Goal: Task Accomplishment & Management: Use online tool/utility

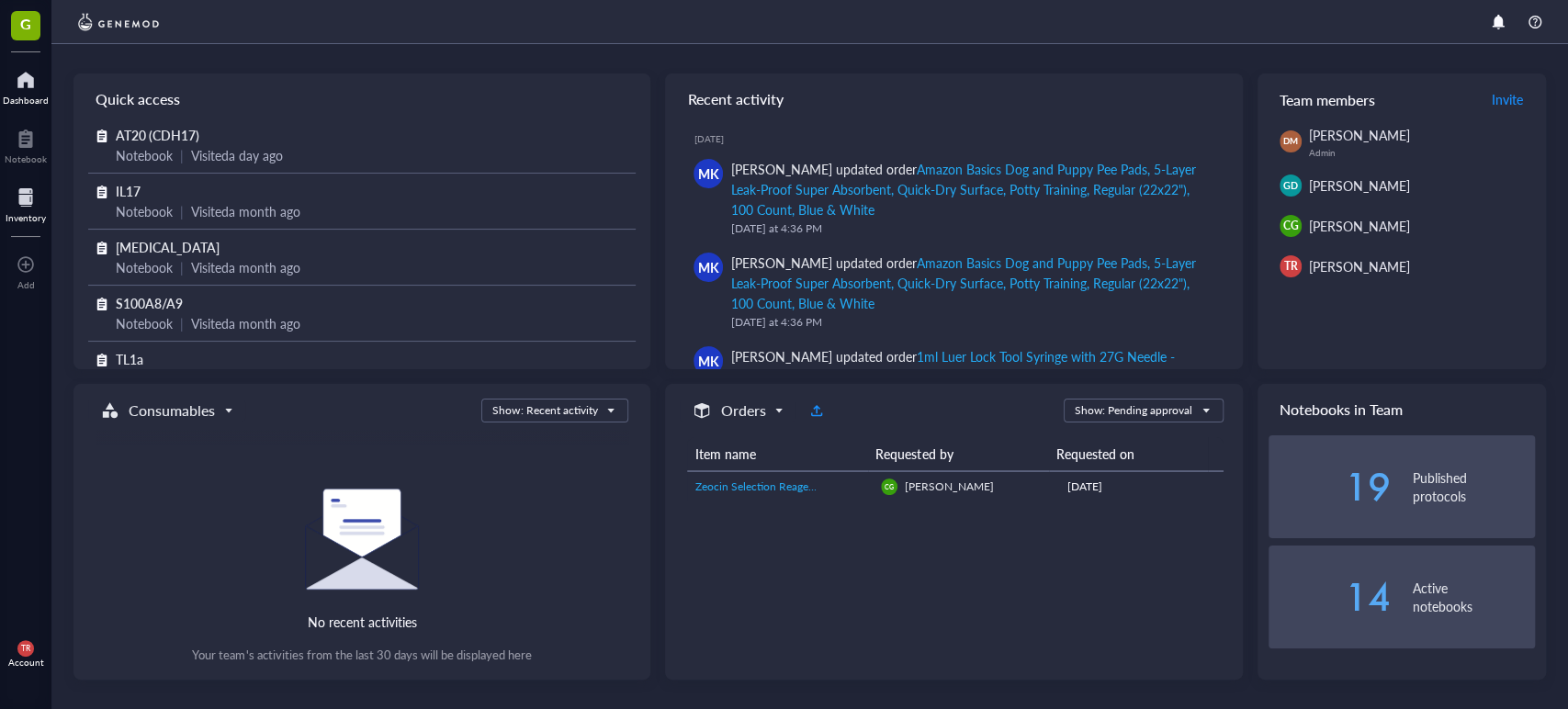
click at [29, 209] on div at bounding box center [25, 197] width 40 height 29
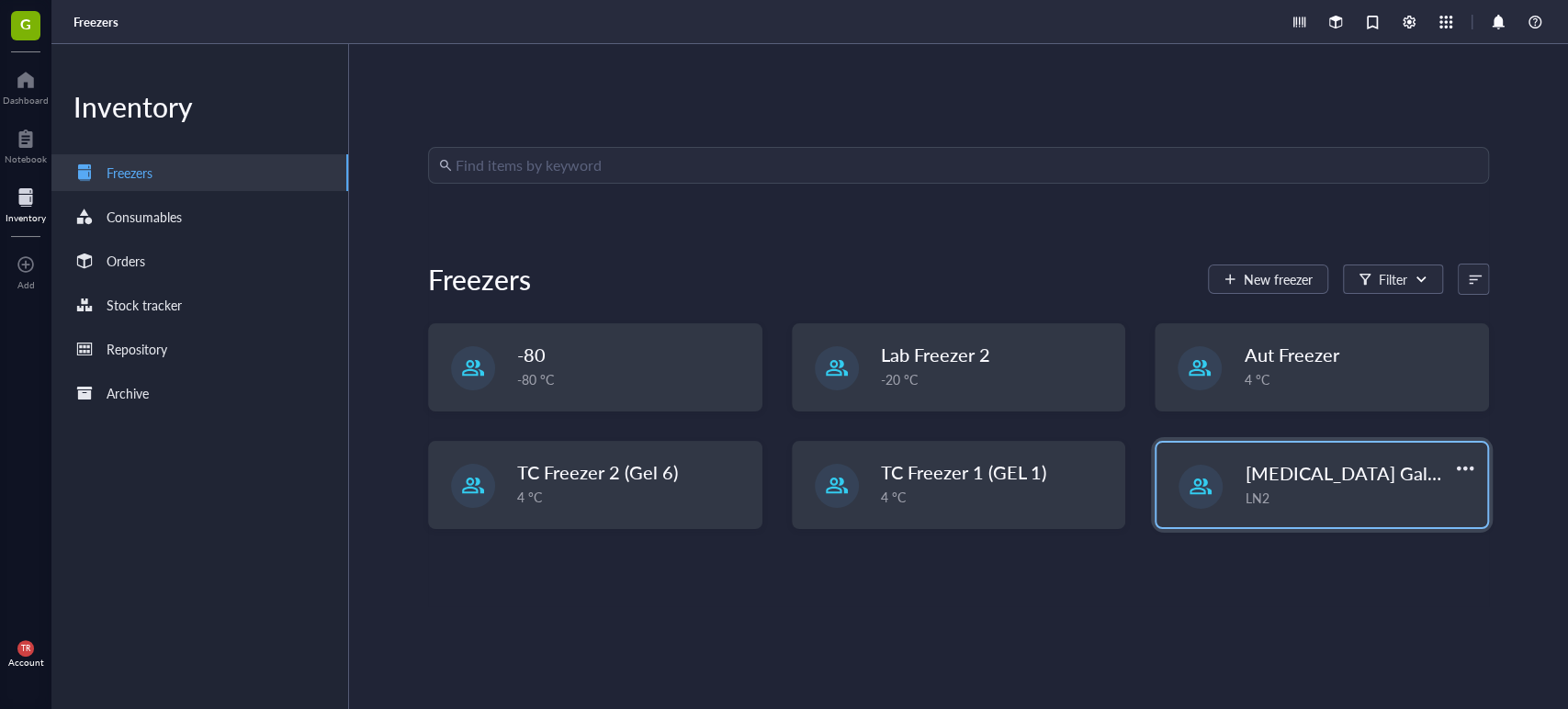
click at [1330, 484] on span "[MEDICAL_DATA] Galileo" at bounding box center [1350, 472] width 211 height 25
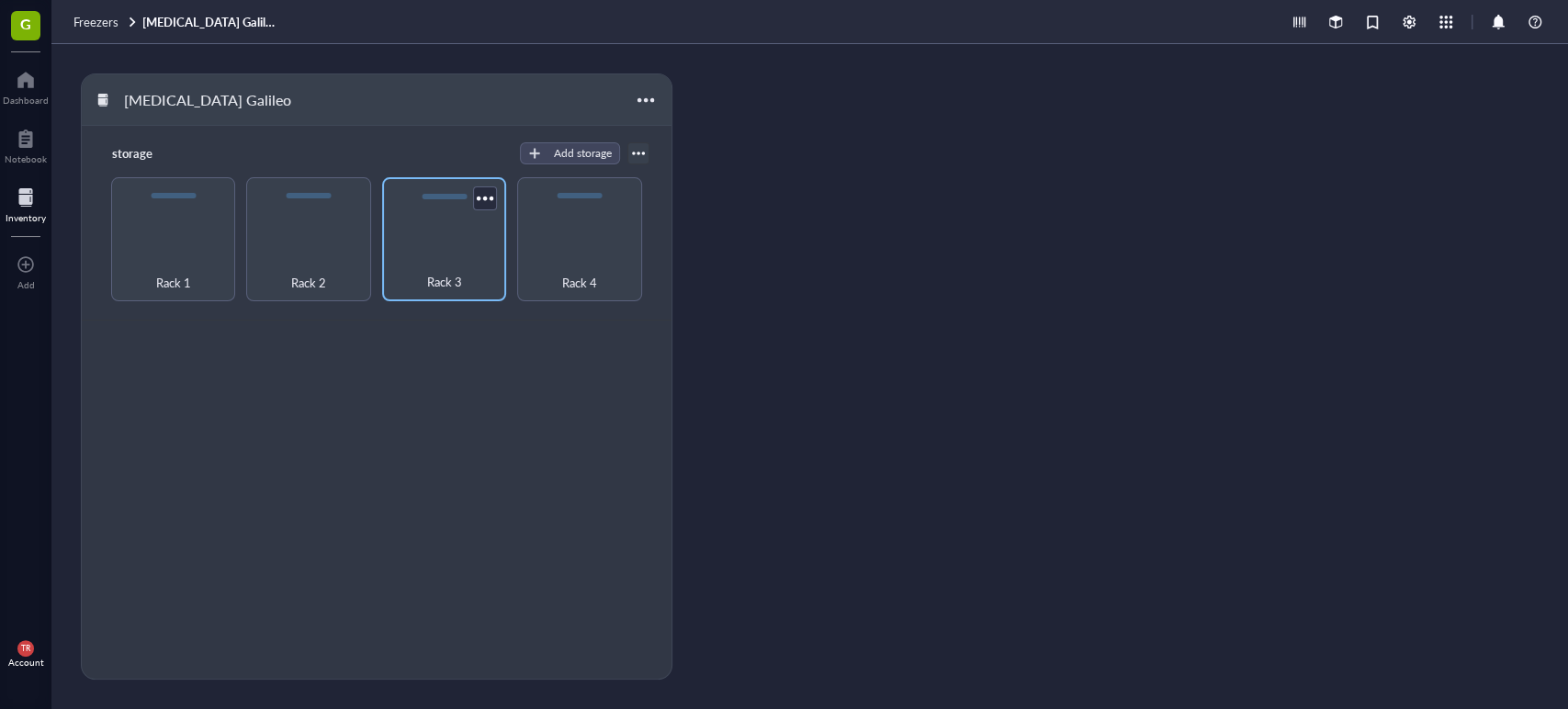
click at [426, 271] on div "Rack 3" at bounding box center [444, 272] width 106 height 40
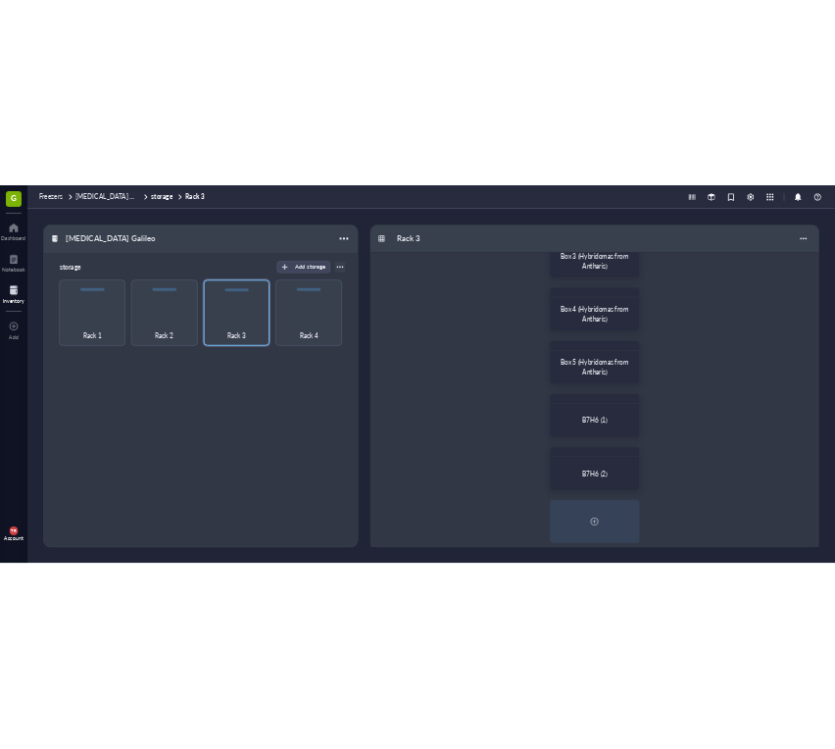
scroll to position [290, 0]
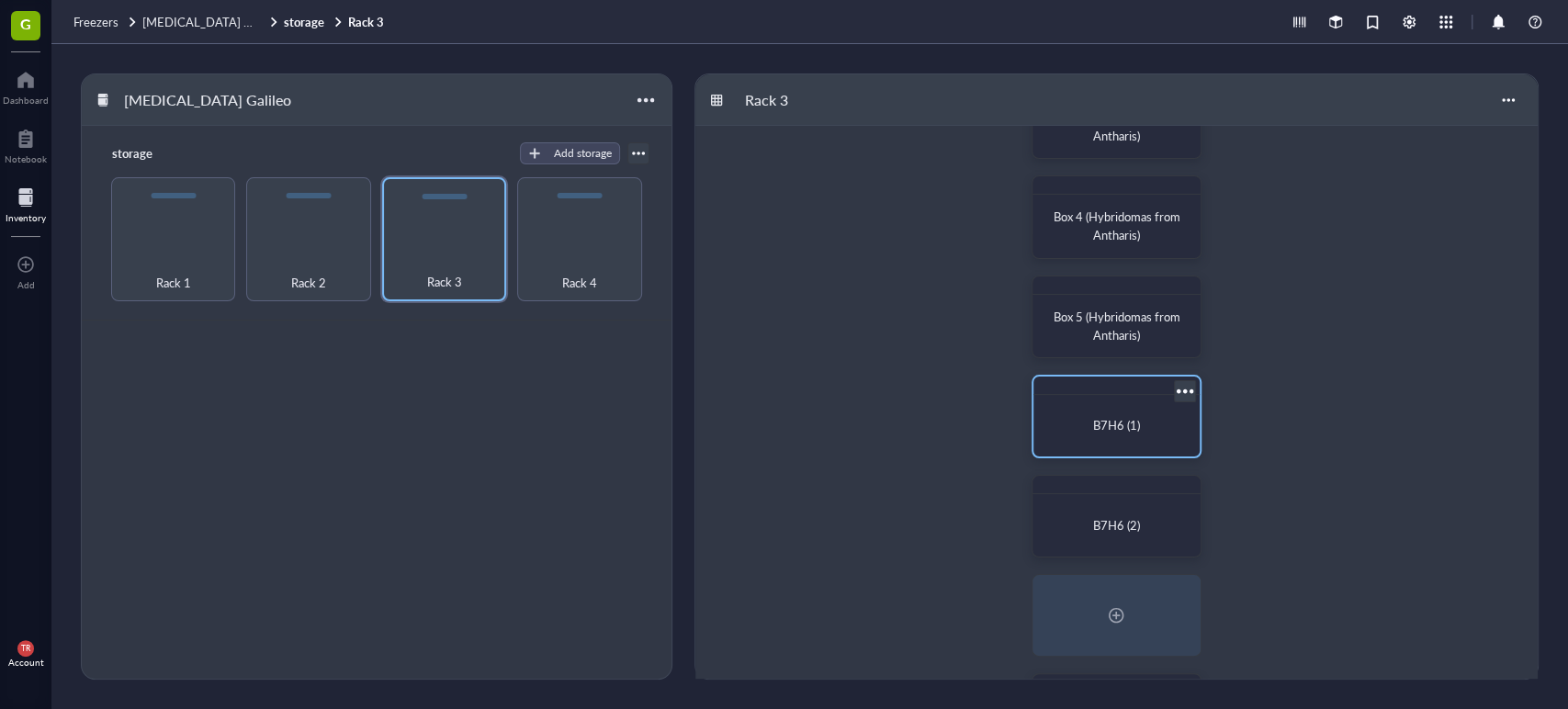
click at [1091, 431] on div "B7H6 (1)" at bounding box center [1116, 425] width 137 height 19
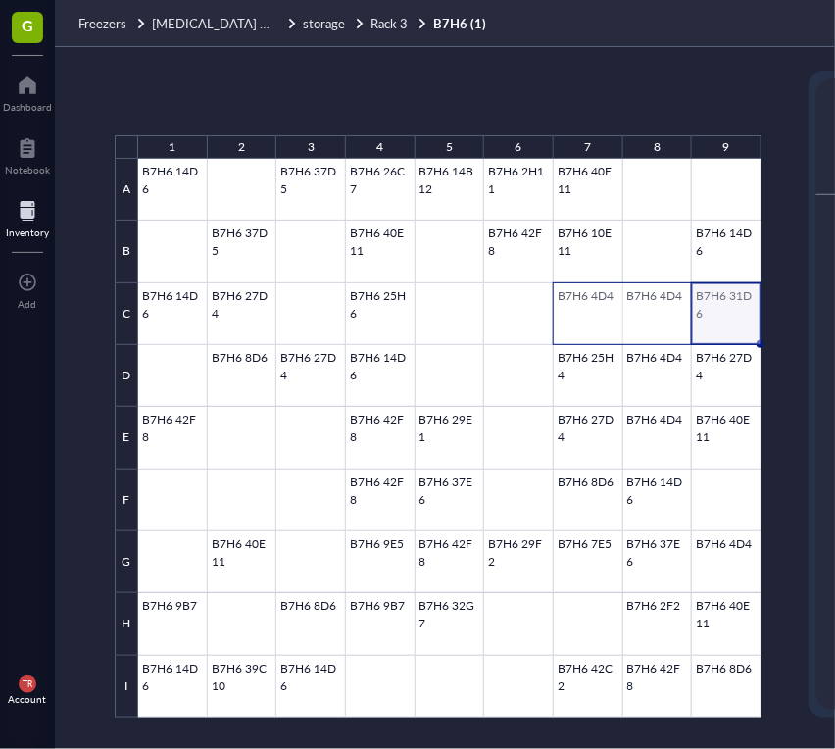
drag, startPoint x: 745, startPoint y: 320, endPoint x: 591, endPoint y: 322, distance: 153.9
click at [591, 322] on div at bounding box center [449, 438] width 623 height 559
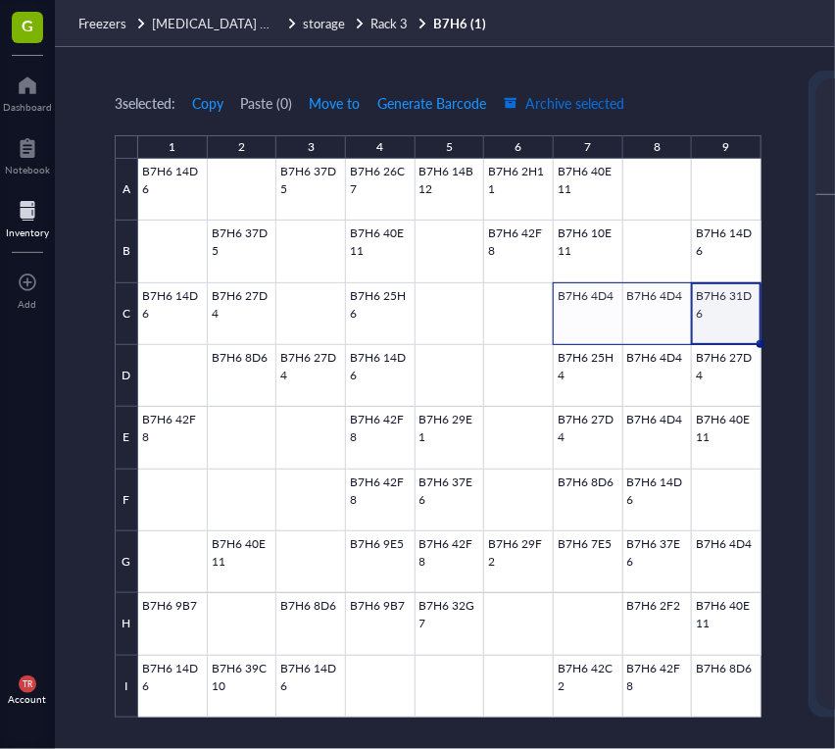
click at [572, 108] on span "Archive selected" at bounding box center [564, 103] width 121 height 16
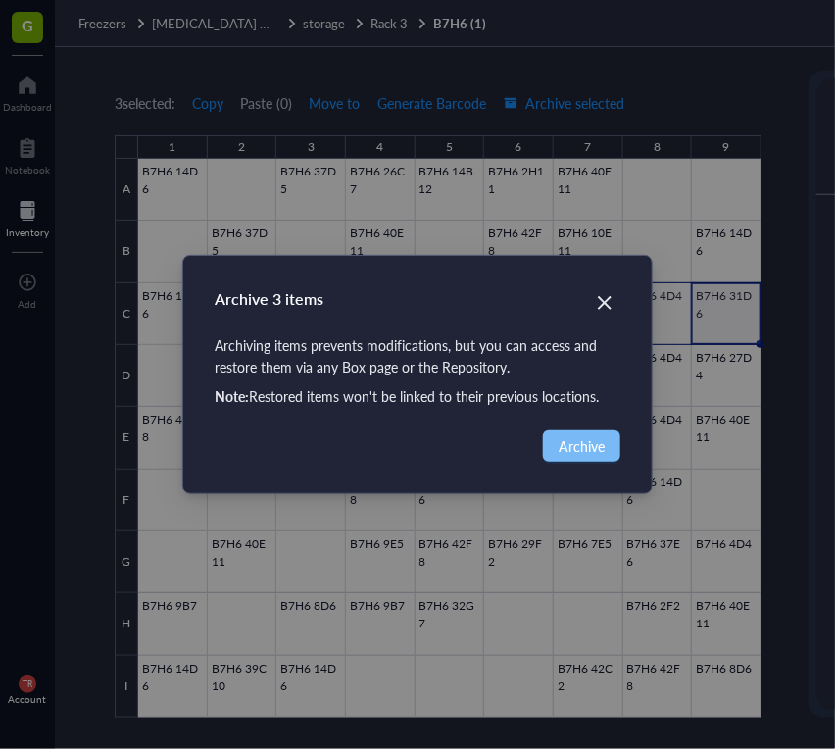
click at [572, 460] on button "Archive" at bounding box center [581, 445] width 77 height 31
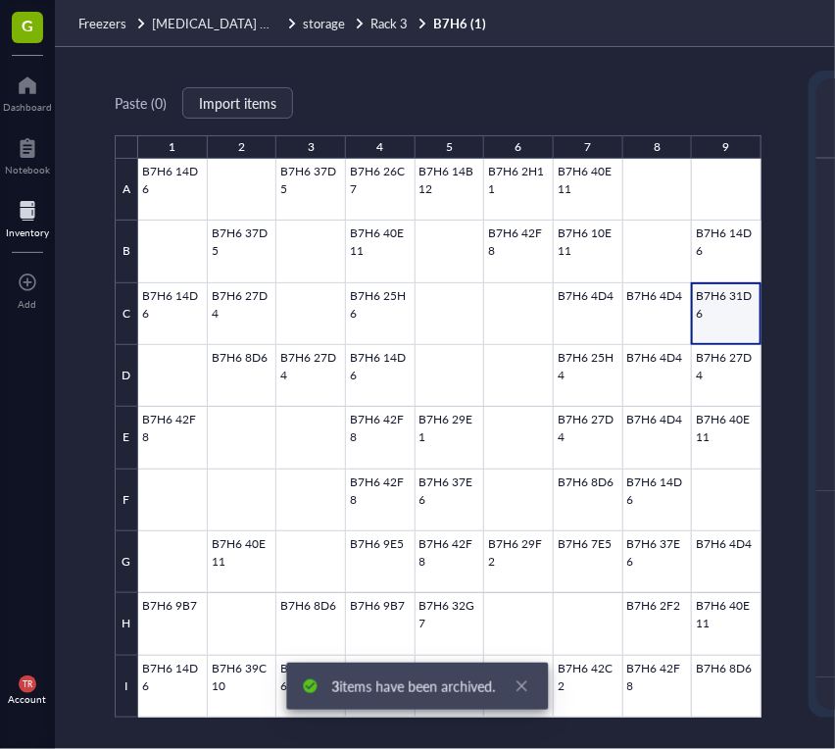
click at [576, 440] on div "Archive 0 item Archiving items prevents modifications, but you can access and r…" at bounding box center [417, 374] width 835 height 749
click at [600, 382] on div "Paste ( 0 ) Import items 1 2 3 4 5 6 7 8 9 A B C D E F G H I B7H6 14D6 B7H6 37D…" at bounding box center [682, 398] width 1255 height 702
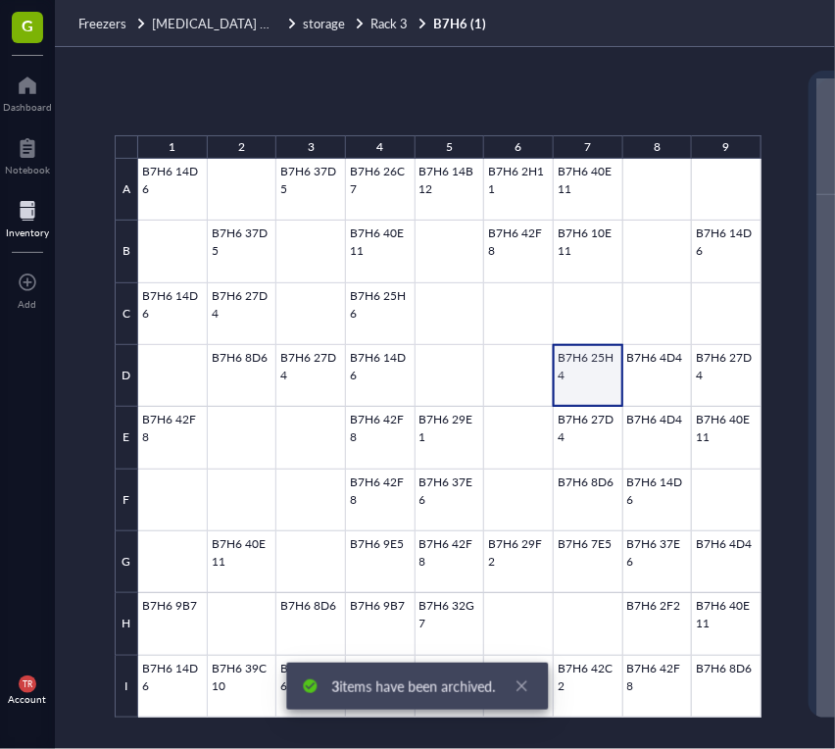
scroll to position [0, 419]
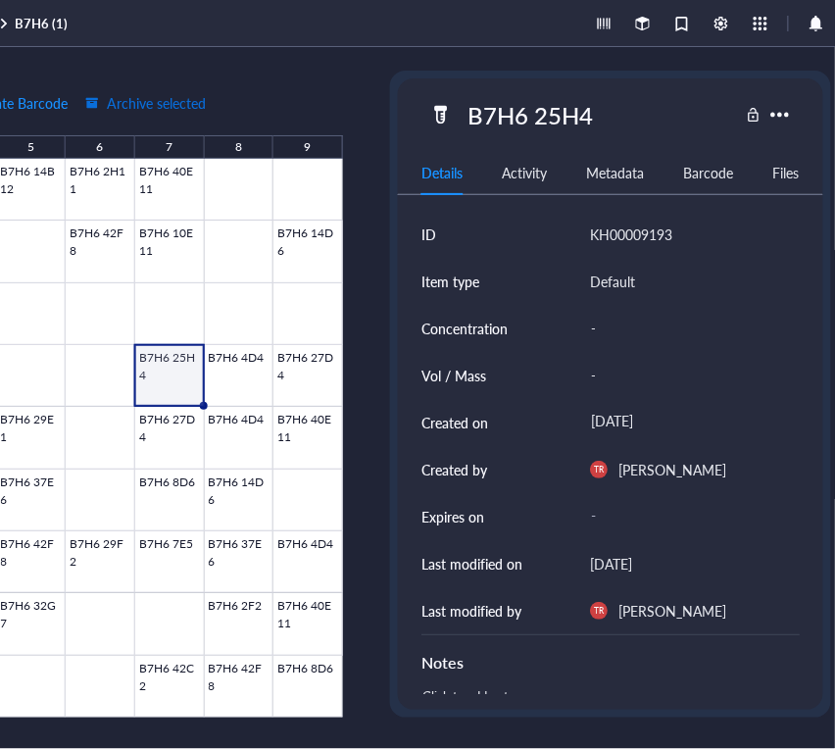
click at [169, 102] on span "Archive selected" at bounding box center [145, 103] width 121 height 16
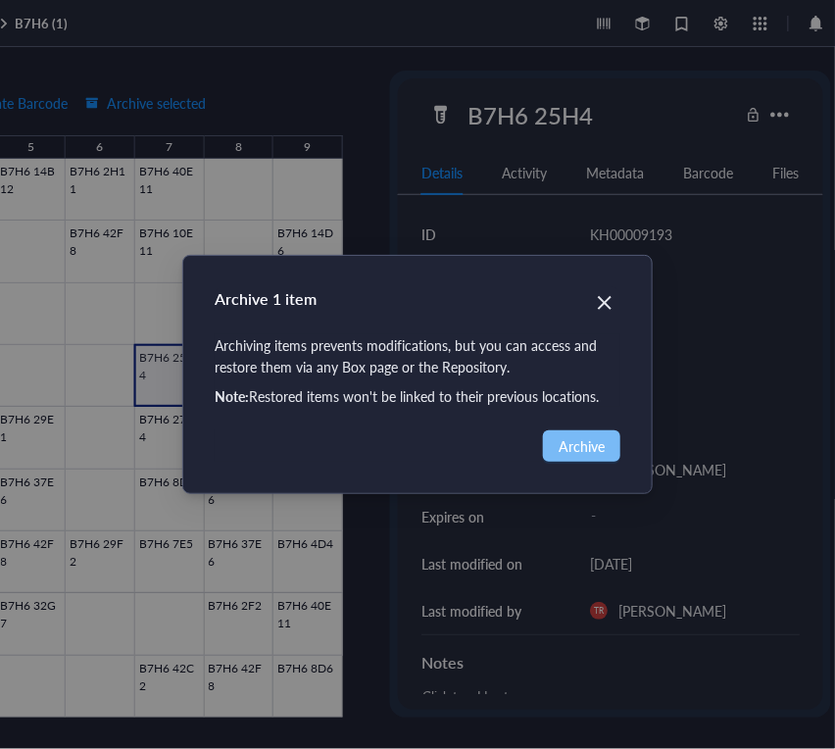
click at [569, 438] on span "Archive" at bounding box center [582, 446] width 46 height 22
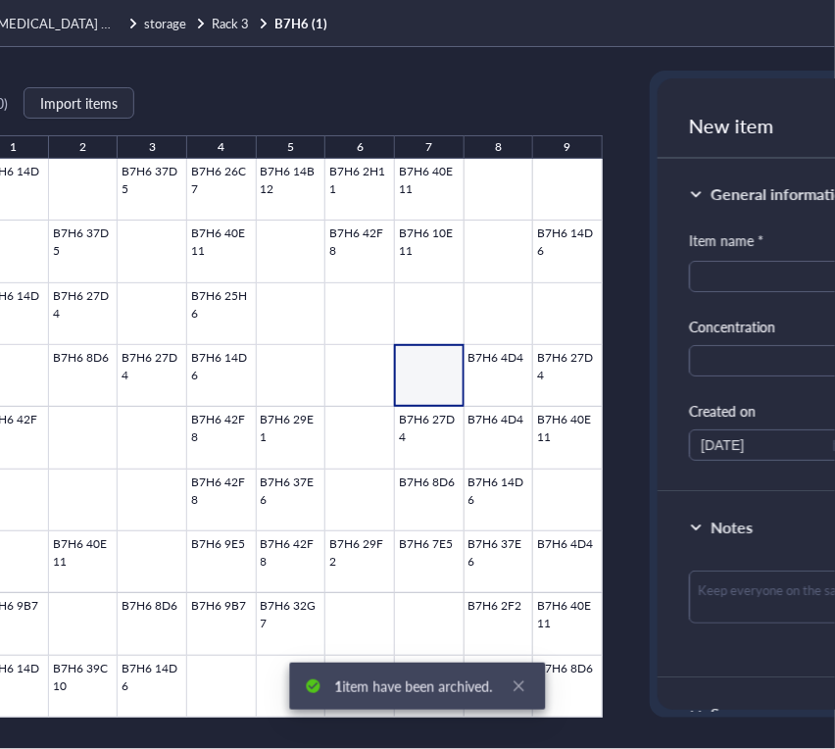
scroll to position [0, 157]
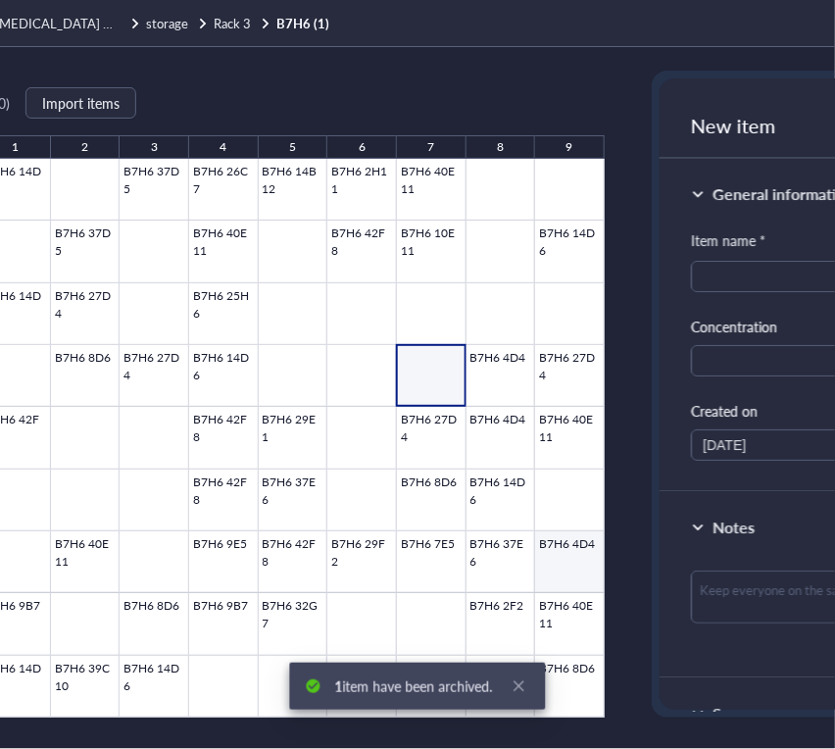
click at [580, 559] on div at bounding box center [292, 438] width 623 height 559
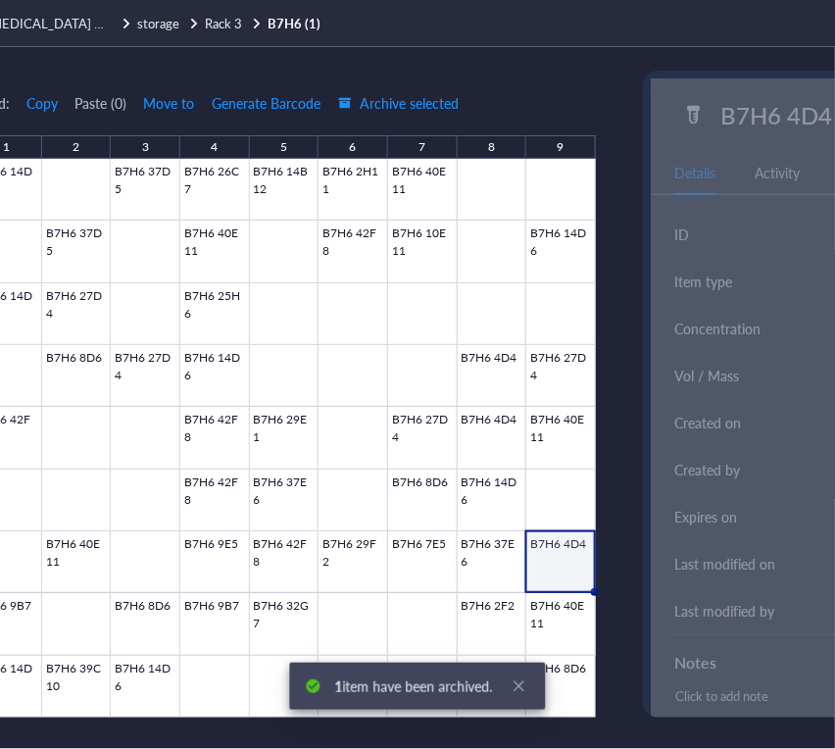
scroll to position [0, 419]
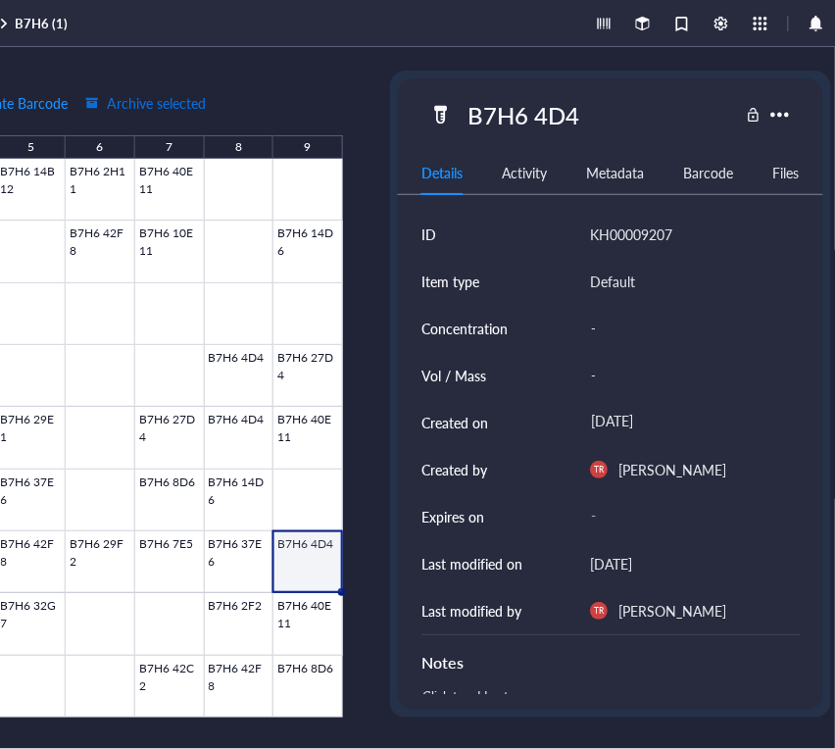
click at [153, 105] on span "Archive selected" at bounding box center [145, 103] width 121 height 16
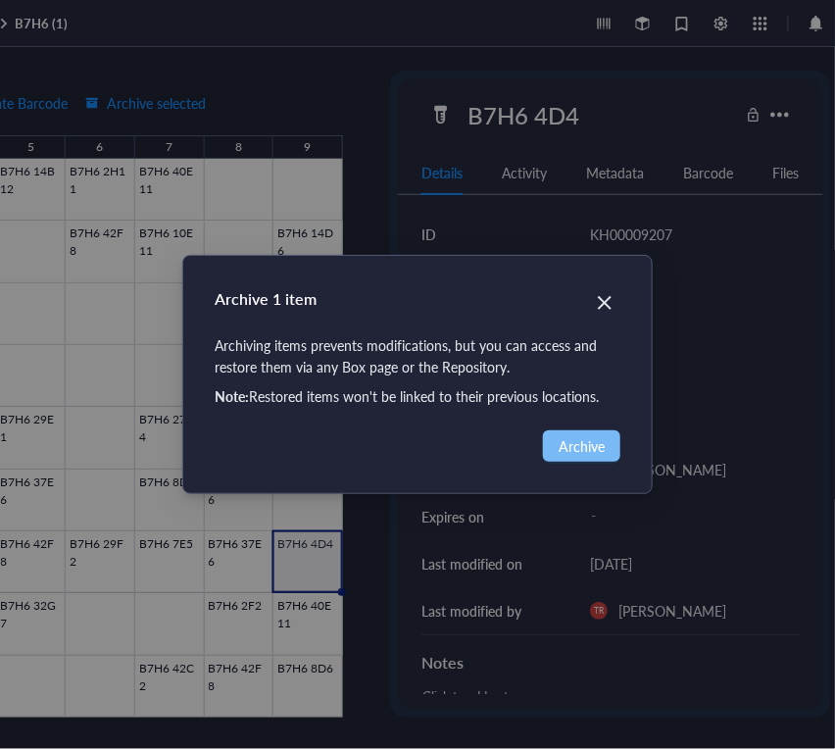
click at [580, 449] on span "Archive" at bounding box center [582, 446] width 46 height 22
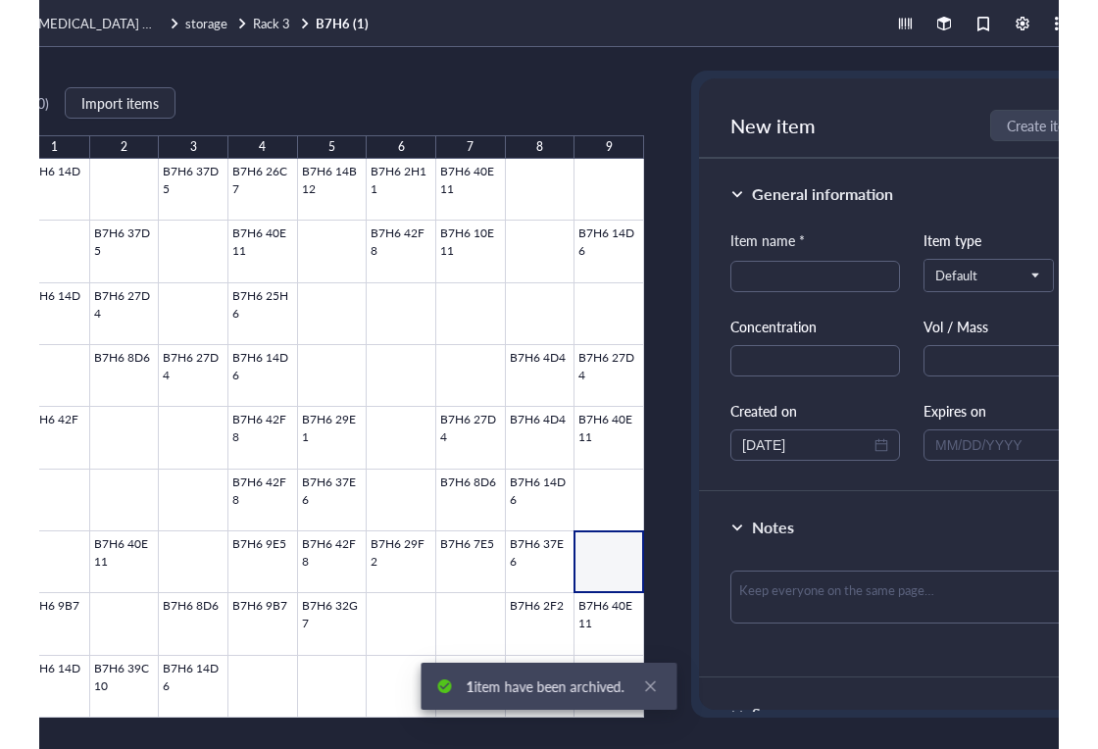
scroll to position [0, 134]
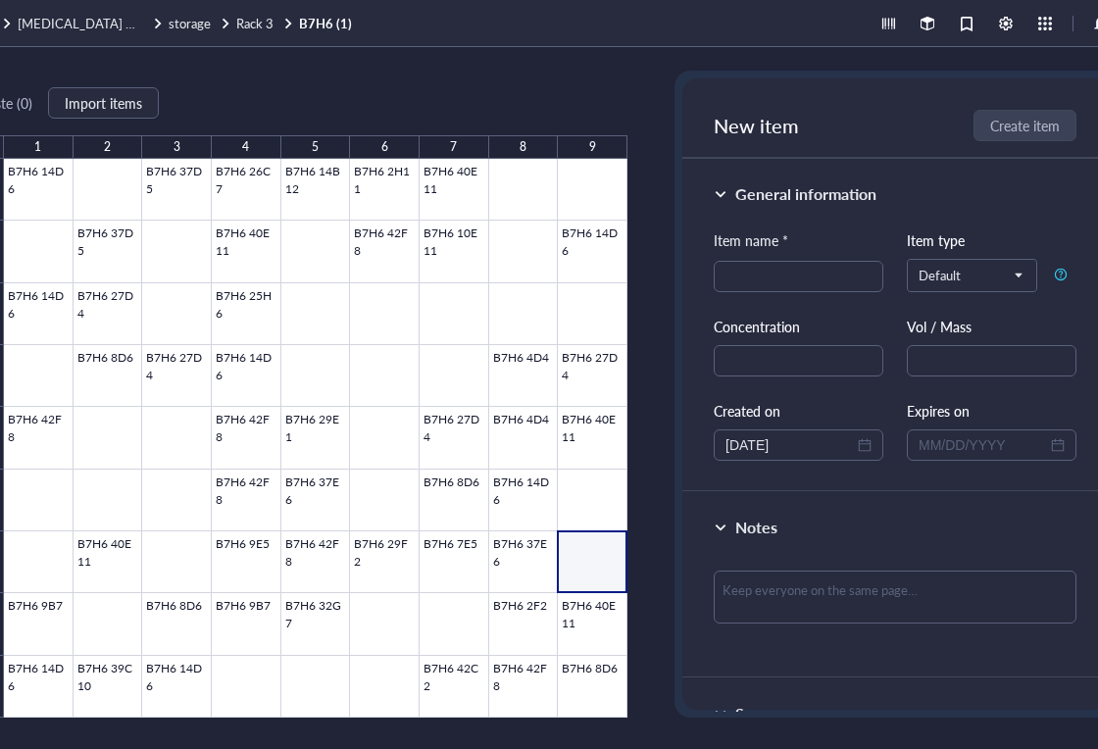
drag, startPoint x: 147, startPoint y: 748, endPoint x: 32, endPoint y: 721, distance: 117.7
click at [32, 721] on div "Paste ( 0 ) Import items 1 2 3 4 5 6 7 8 9 A B C D E F G H I B7H6 14D6 B7H6 37D…" at bounding box center [548, 398] width 1255 height 702
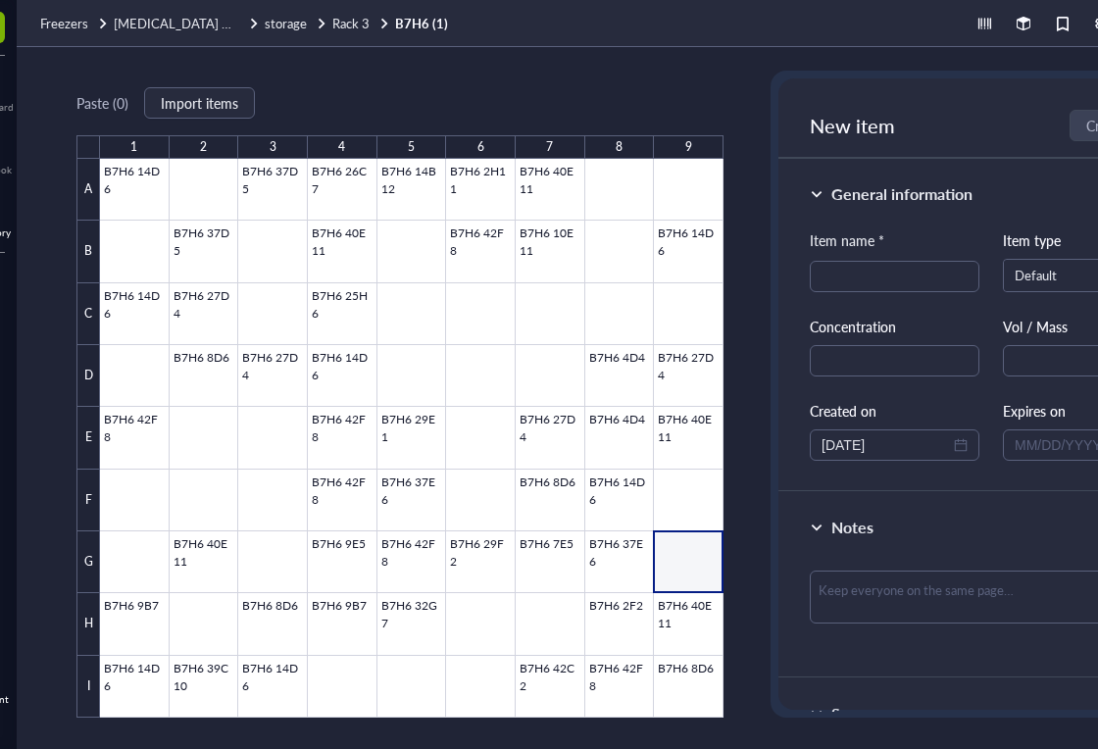
scroll to position [0, 31]
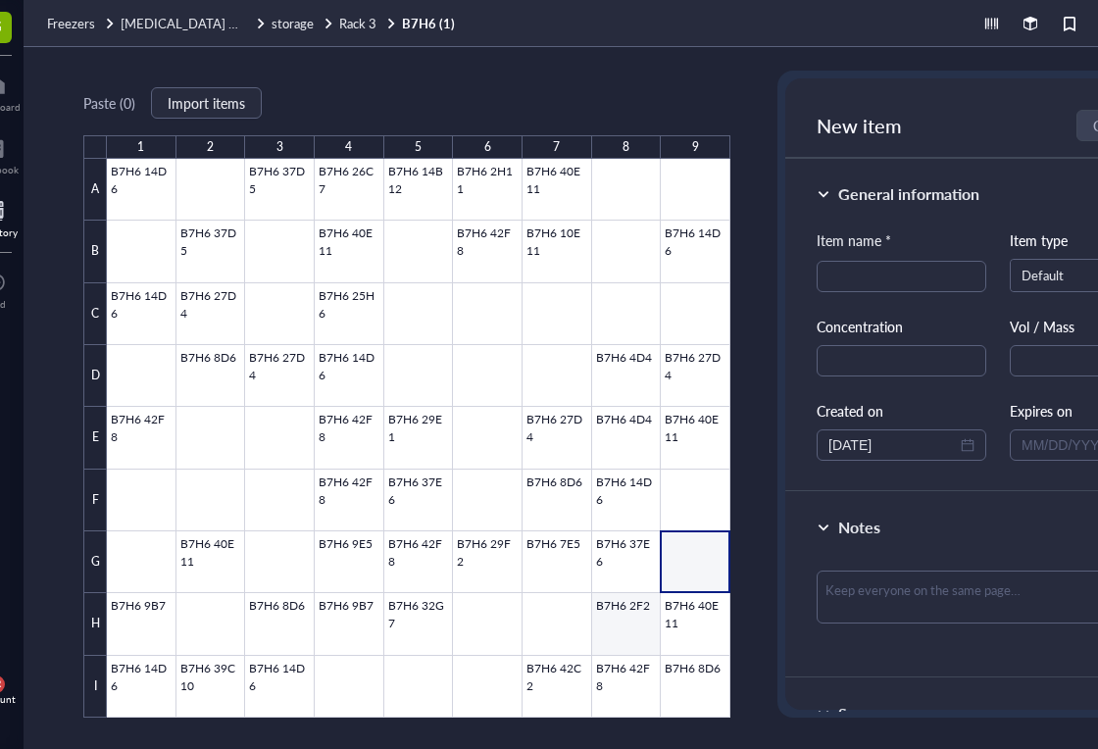
click at [638, 622] on div at bounding box center [418, 438] width 623 height 559
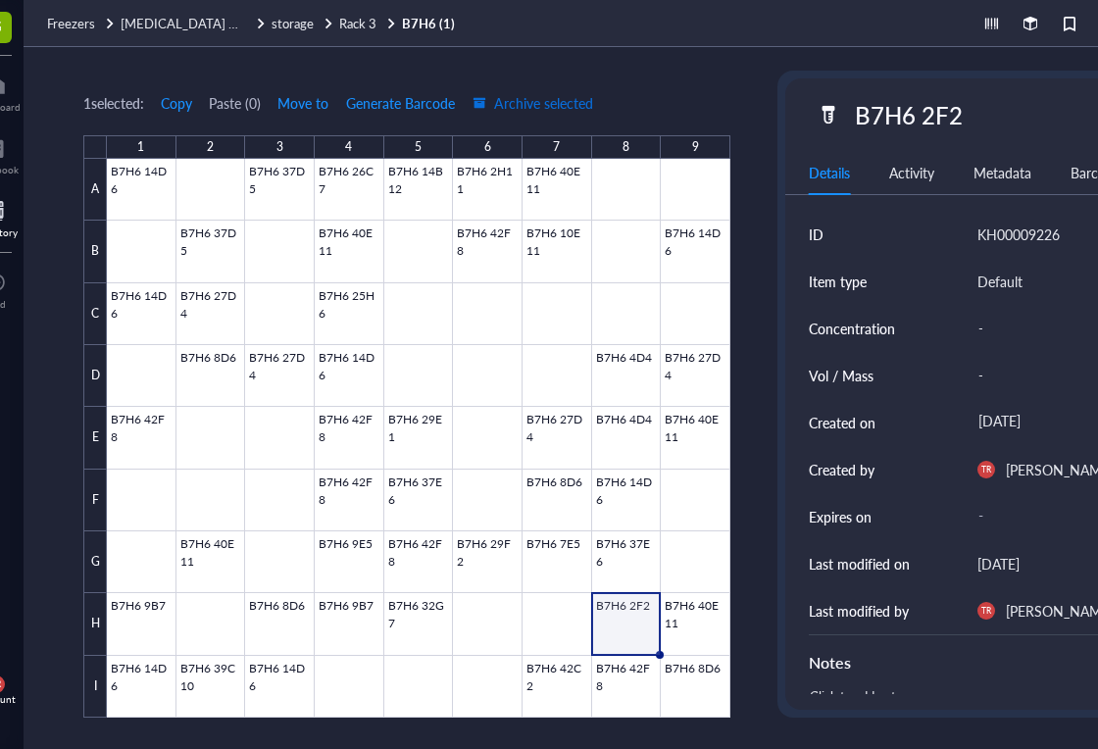
click at [540, 97] on span "Archive selected" at bounding box center [532, 103] width 121 height 16
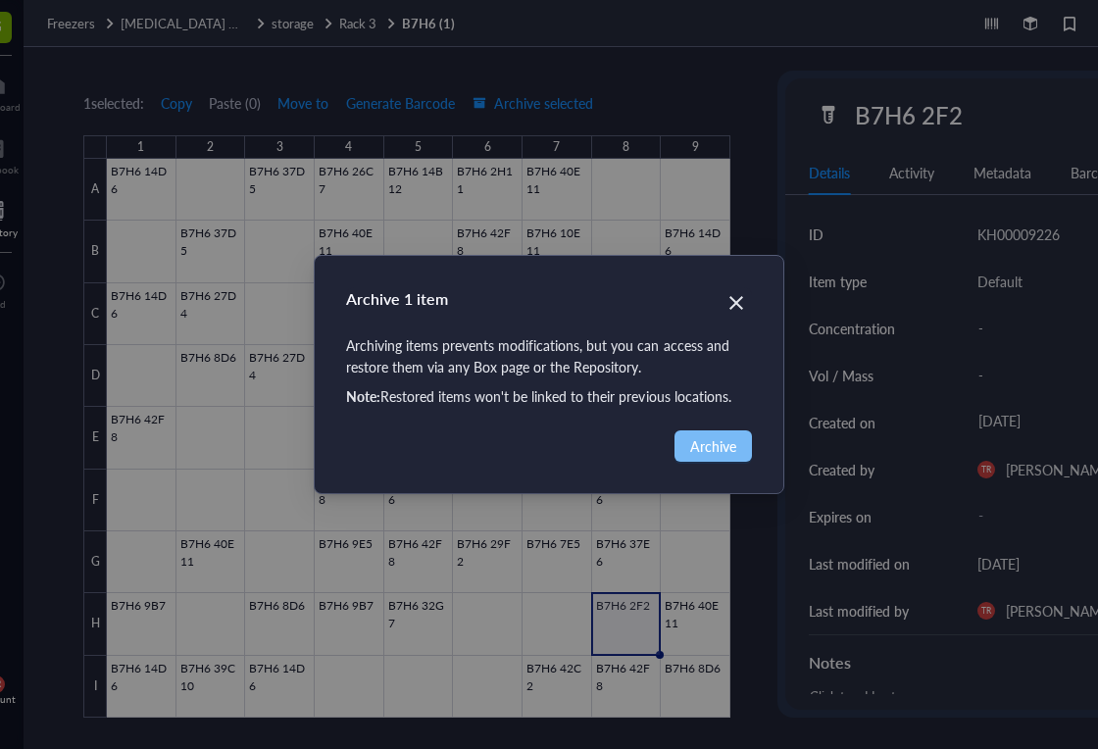
click at [683, 444] on button "Archive" at bounding box center [712, 445] width 77 height 31
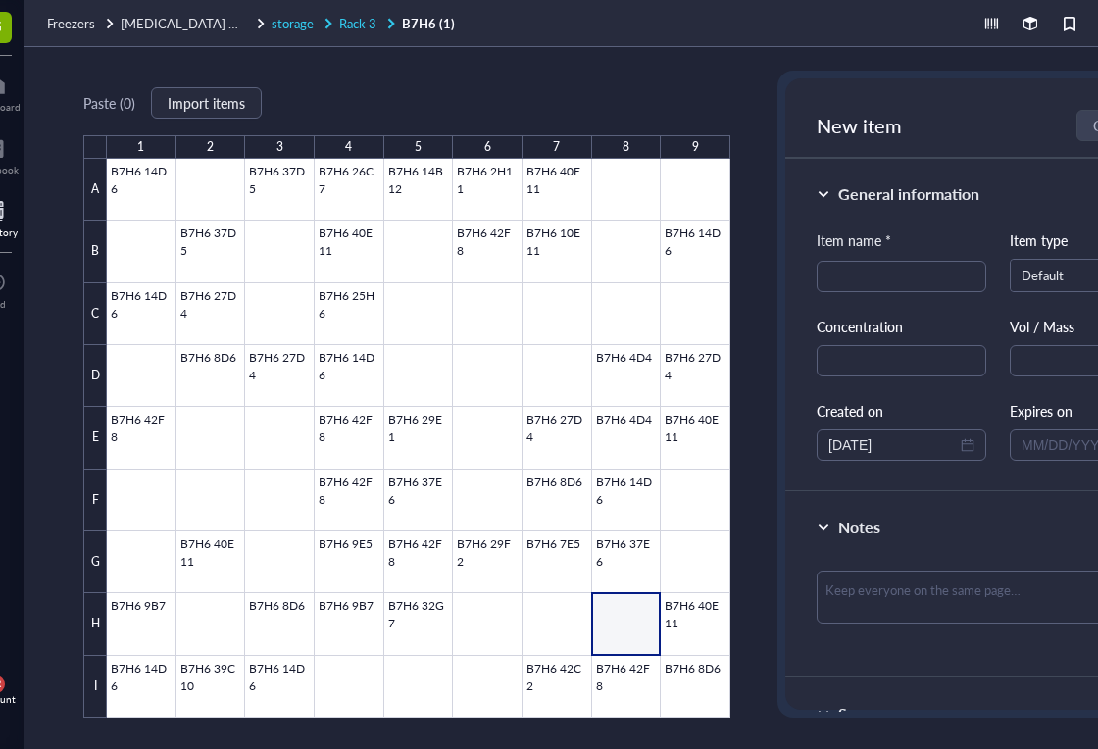
click at [353, 22] on span "Rack 3" at bounding box center [357, 23] width 37 height 19
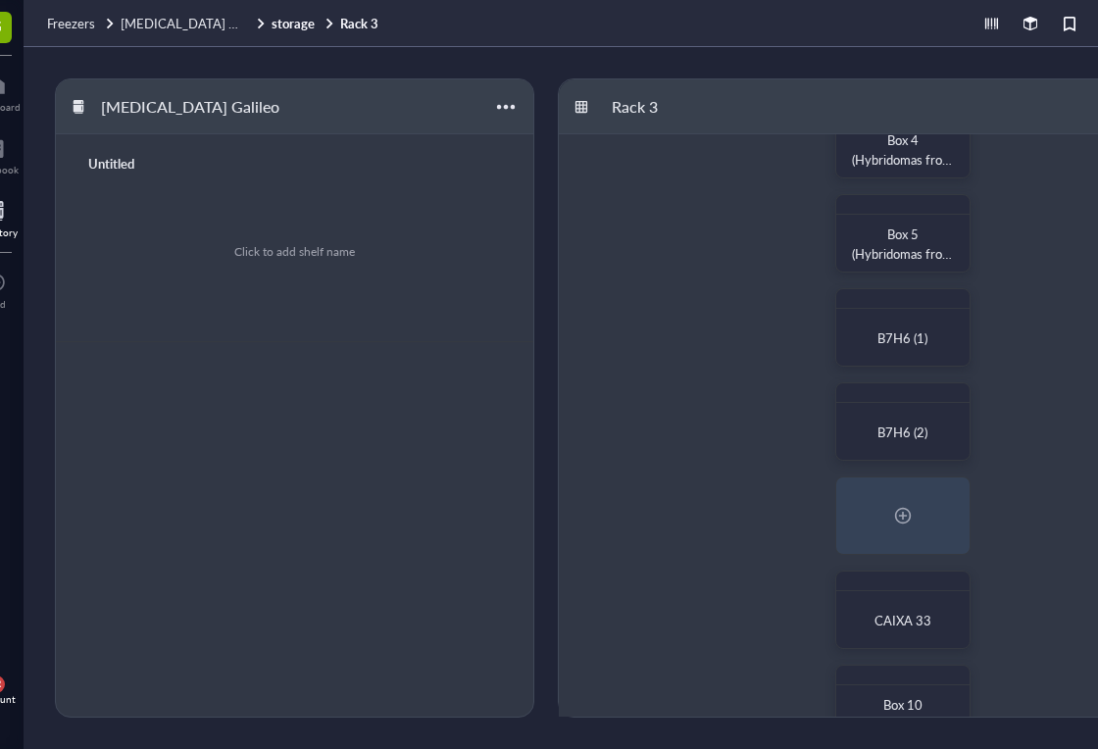
scroll to position [389, 0]
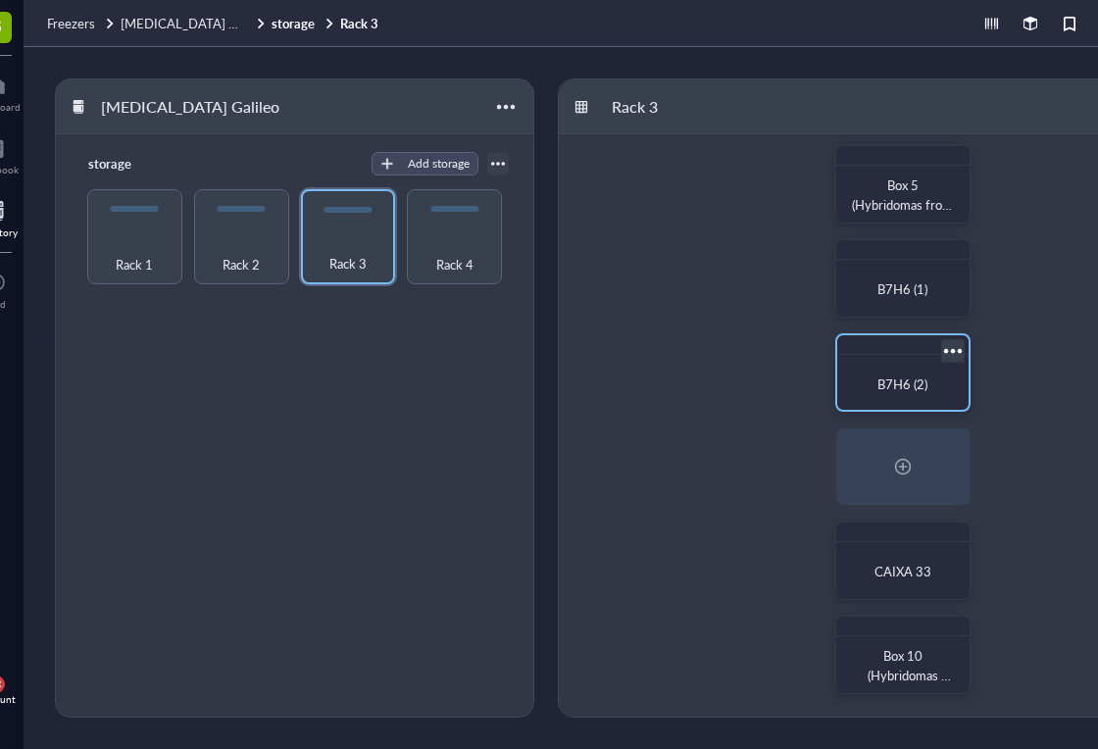
click at [924, 372] on div "B7H6 (2)" at bounding box center [903, 384] width 116 height 43
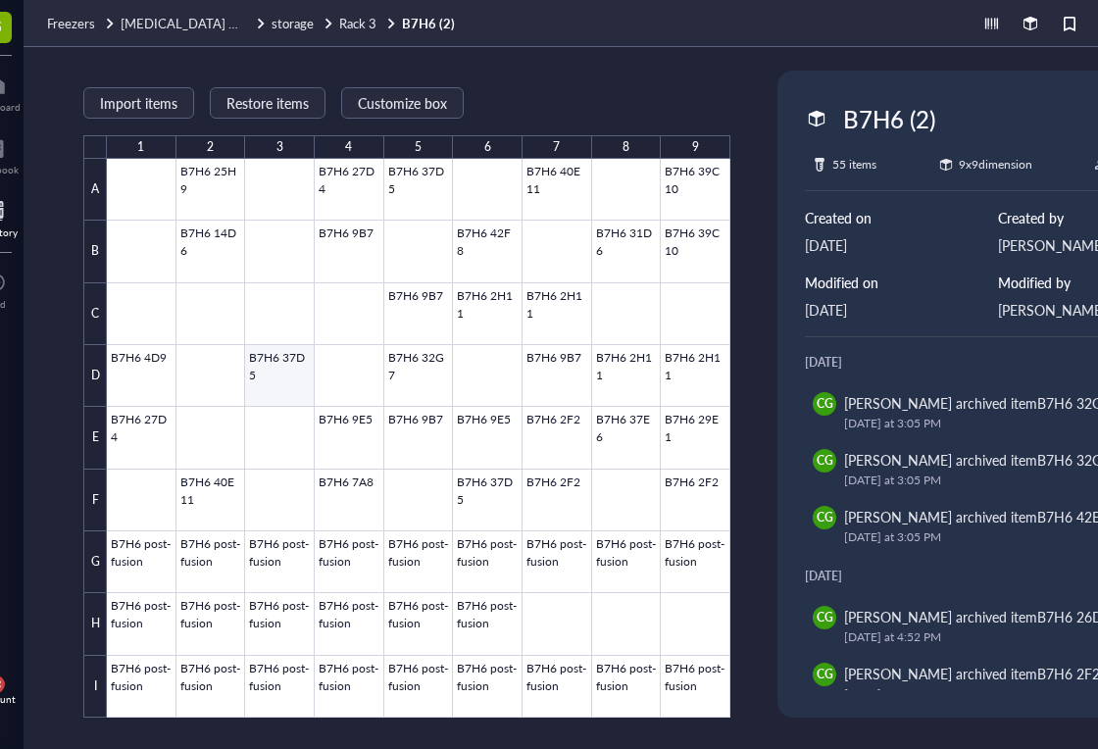
click at [299, 372] on div at bounding box center [418, 438] width 623 height 559
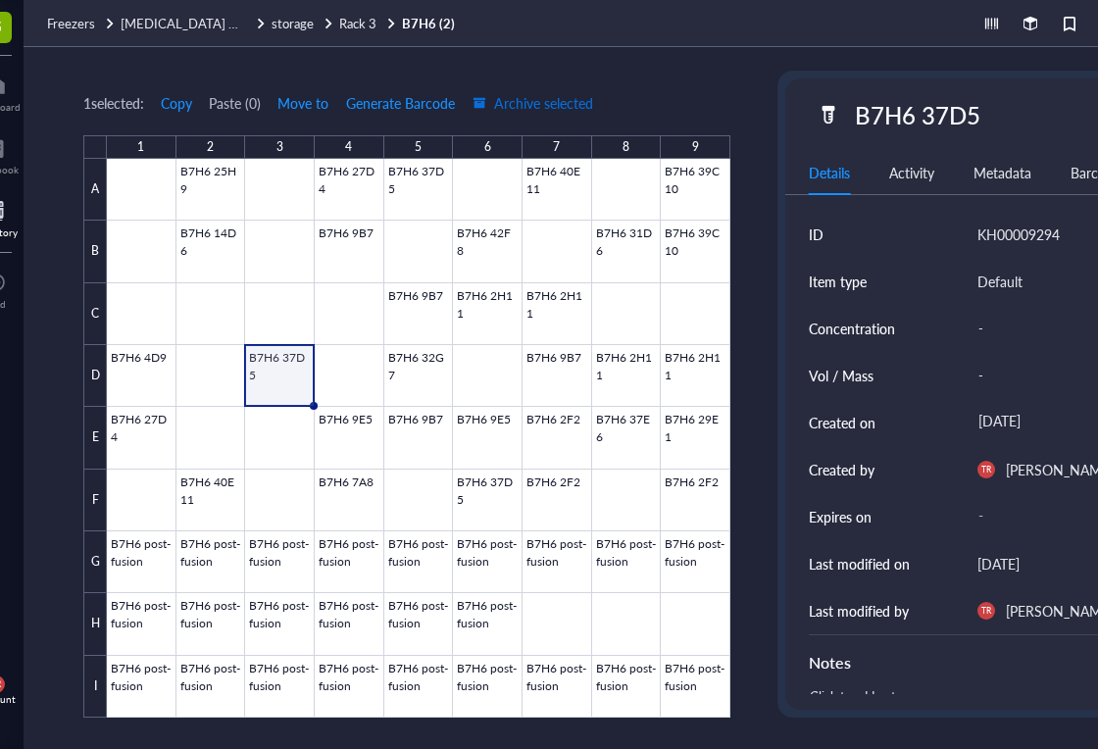
click at [577, 102] on span "Archive selected" at bounding box center [532, 103] width 121 height 16
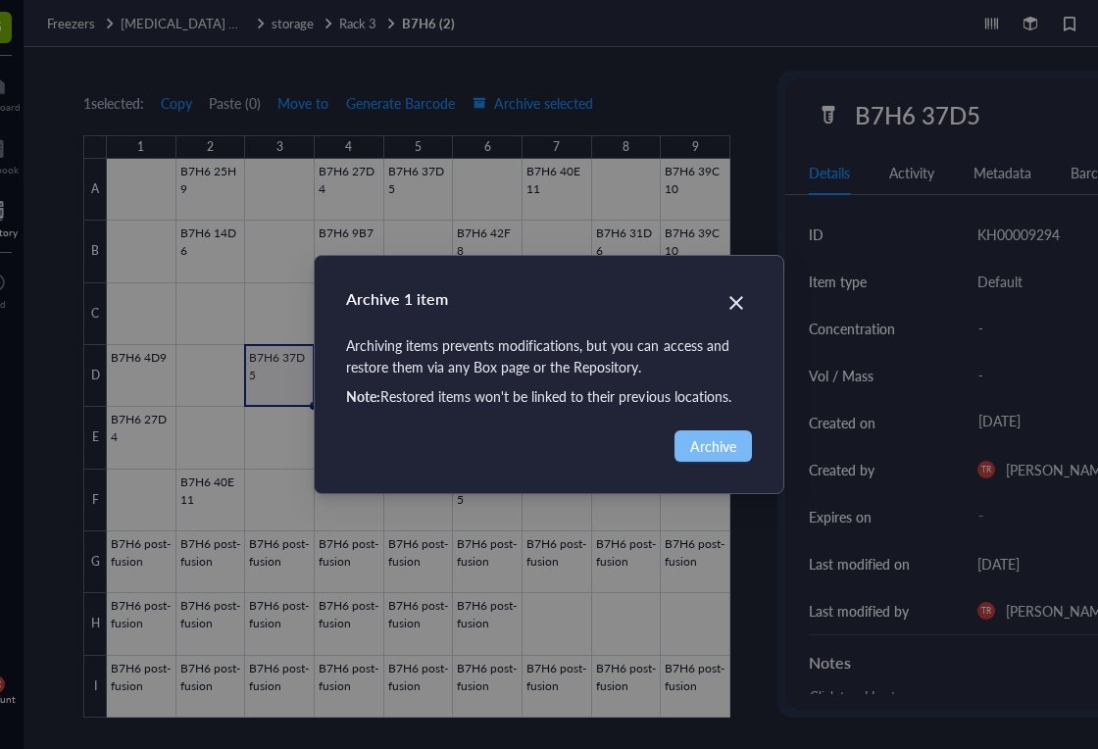
click at [714, 440] on span "Archive" at bounding box center [713, 446] width 46 height 22
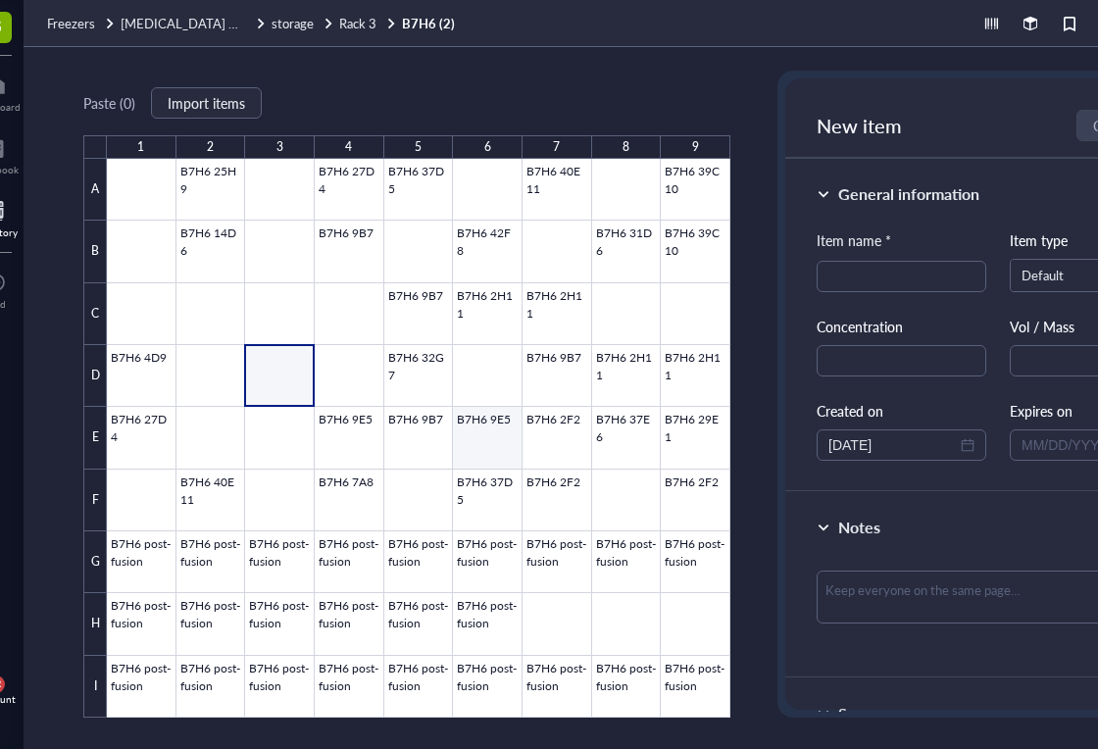
click at [478, 439] on div at bounding box center [418, 438] width 623 height 559
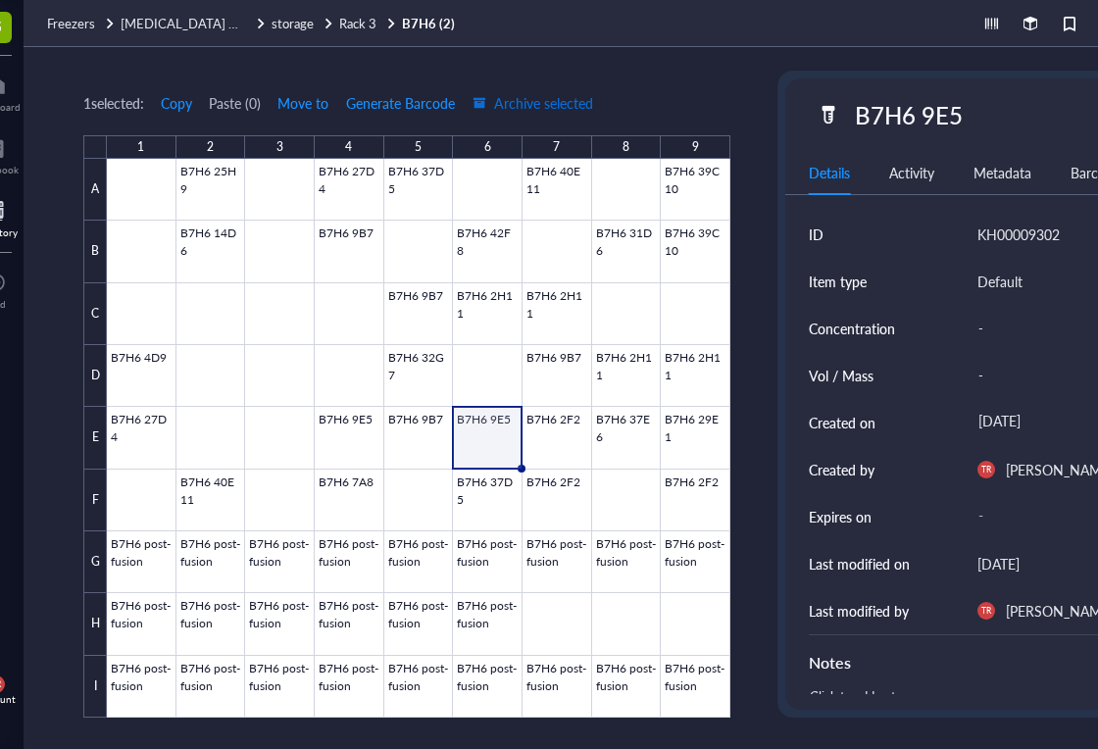
click at [575, 95] on span "Archive selected" at bounding box center [532, 103] width 121 height 16
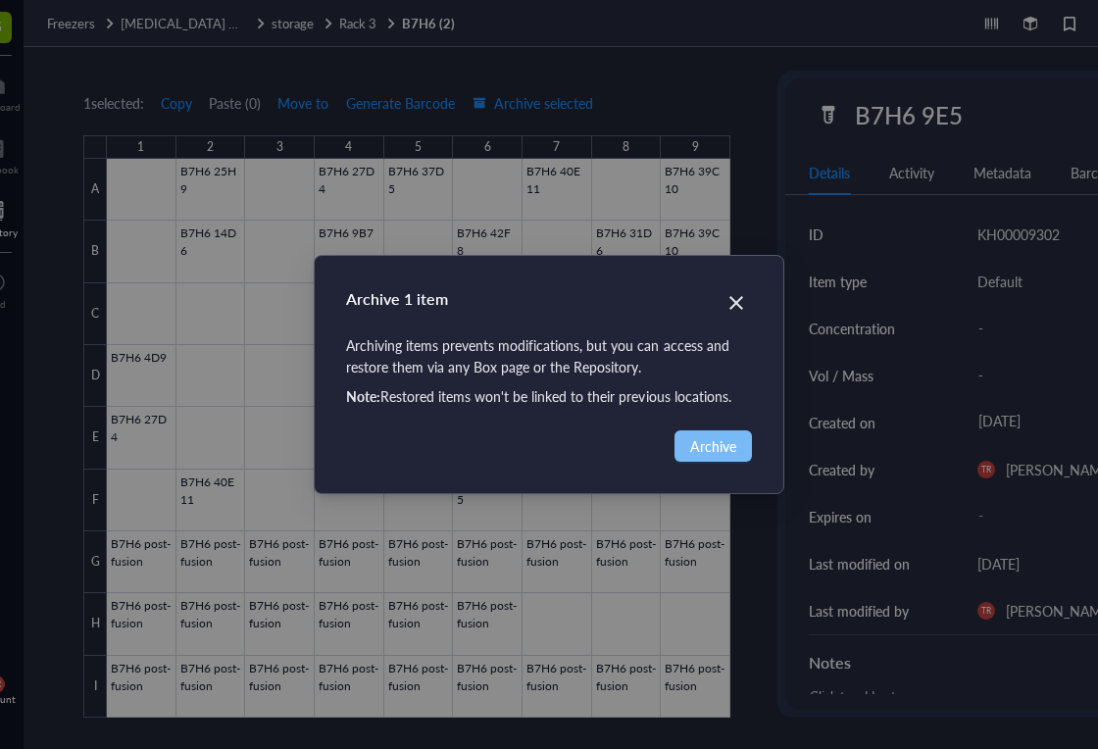
click at [729, 446] on span "Archive" at bounding box center [713, 446] width 46 height 22
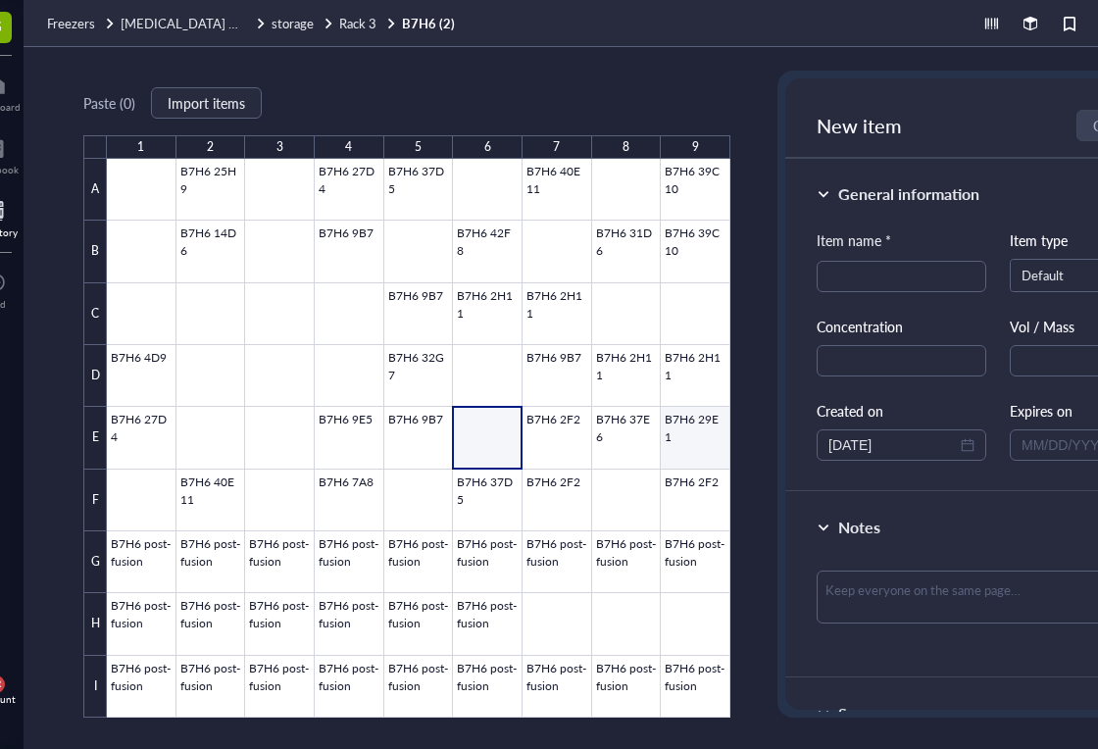
click at [714, 444] on div at bounding box center [418, 438] width 623 height 559
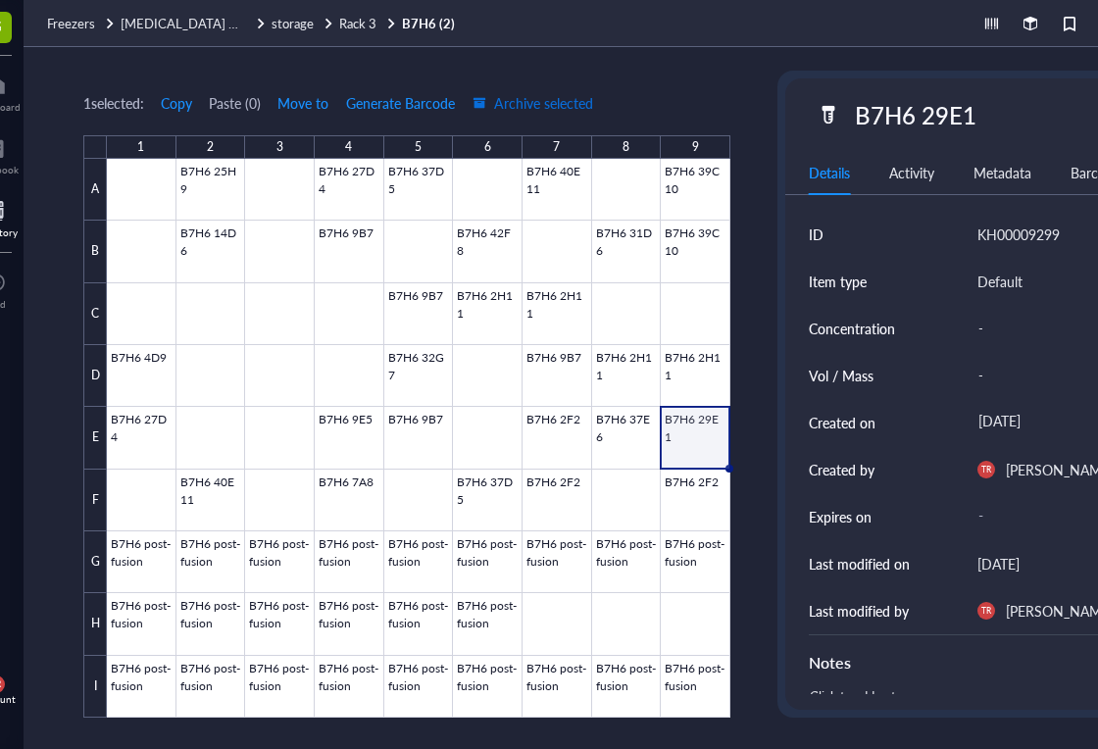
click at [534, 95] on span "Archive selected" at bounding box center [532, 103] width 121 height 16
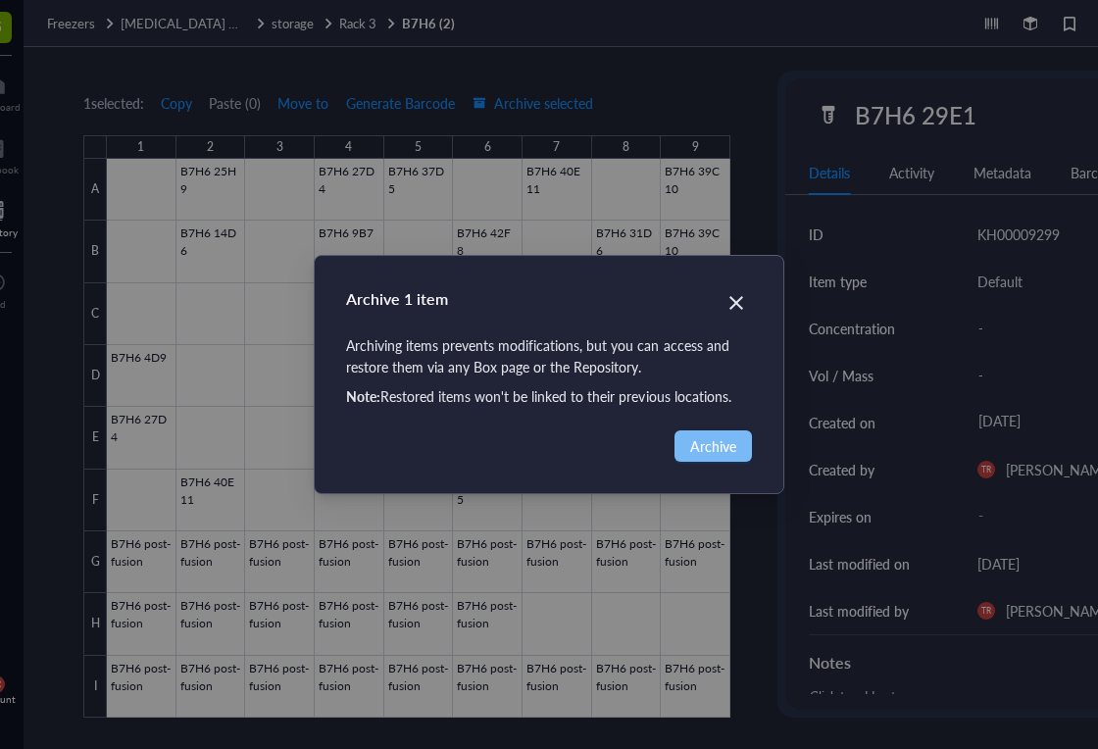
click at [725, 430] on button "Archive" at bounding box center [712, 445] width 77 height 31
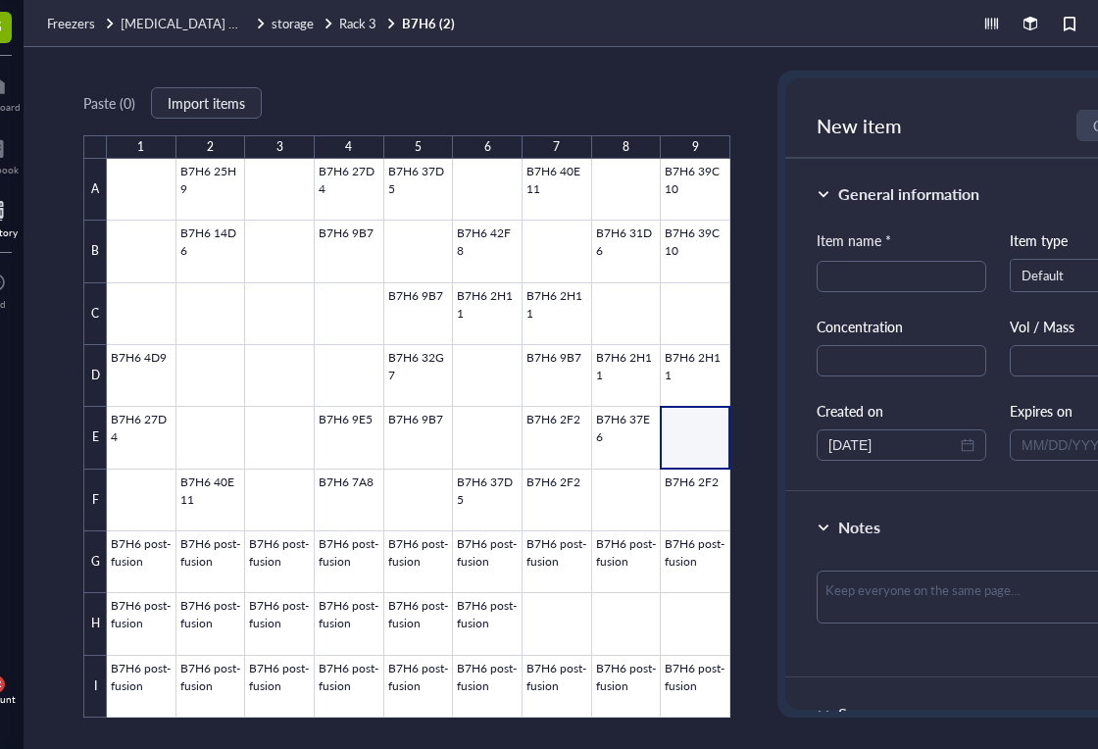
click at [757, 701] on div "Paste ( 0 ) Import items 1 2 3 4 5 6 7 8 9 A B C D E F G H I B7H6 25H9 B7H6 27D…" at bounding box center [651, 398] width 1255 height 702
